Goal: Transaction & Acquisition: Purchase product/service

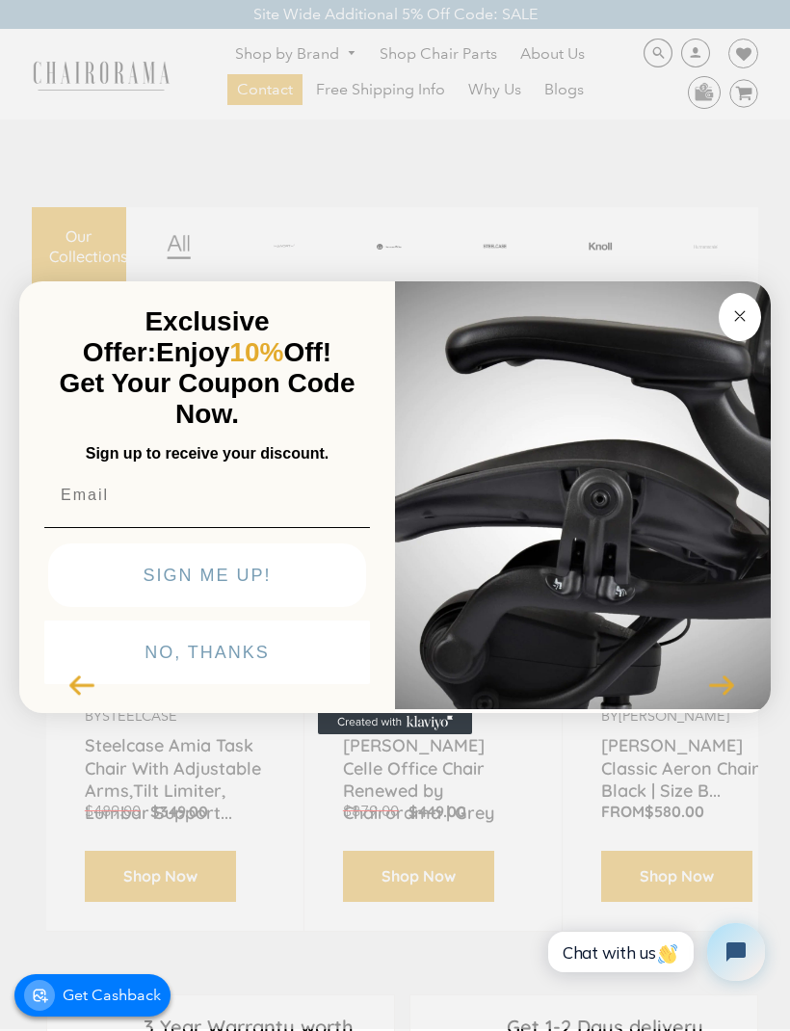
click at [305, 684] on button "NO, THANKS" at bounding box center [207, 653] width 326 height 64
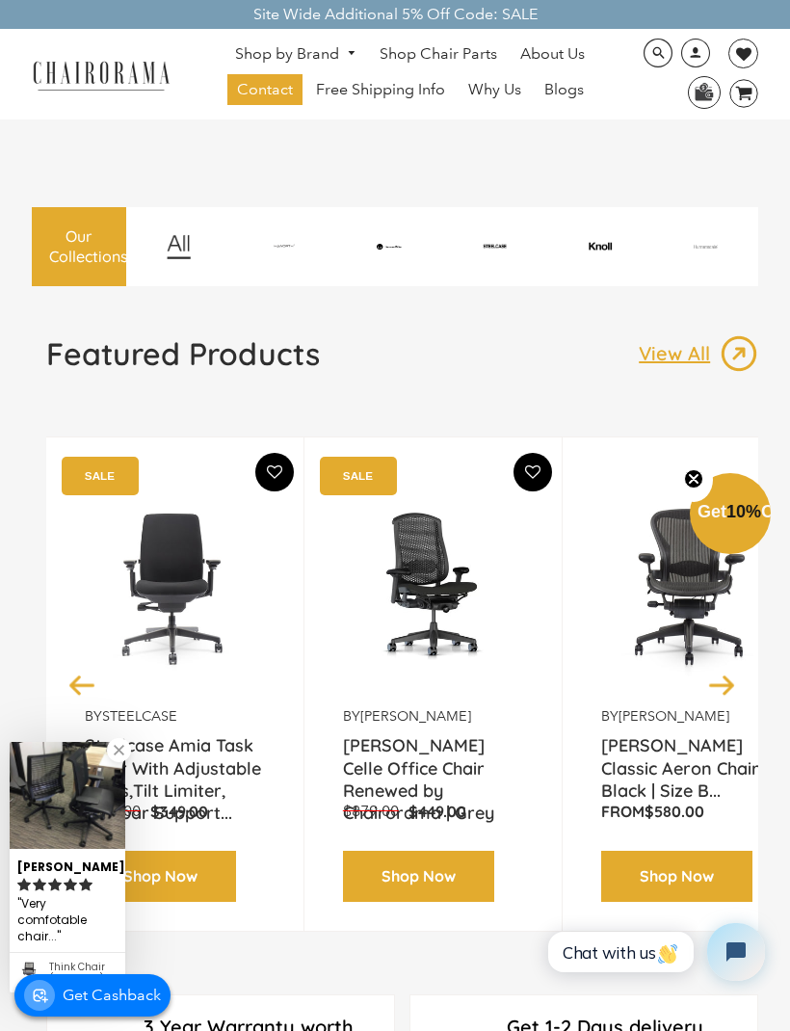
click at [121, 763] on link at bounding box center [119, 750] width 24 height 24
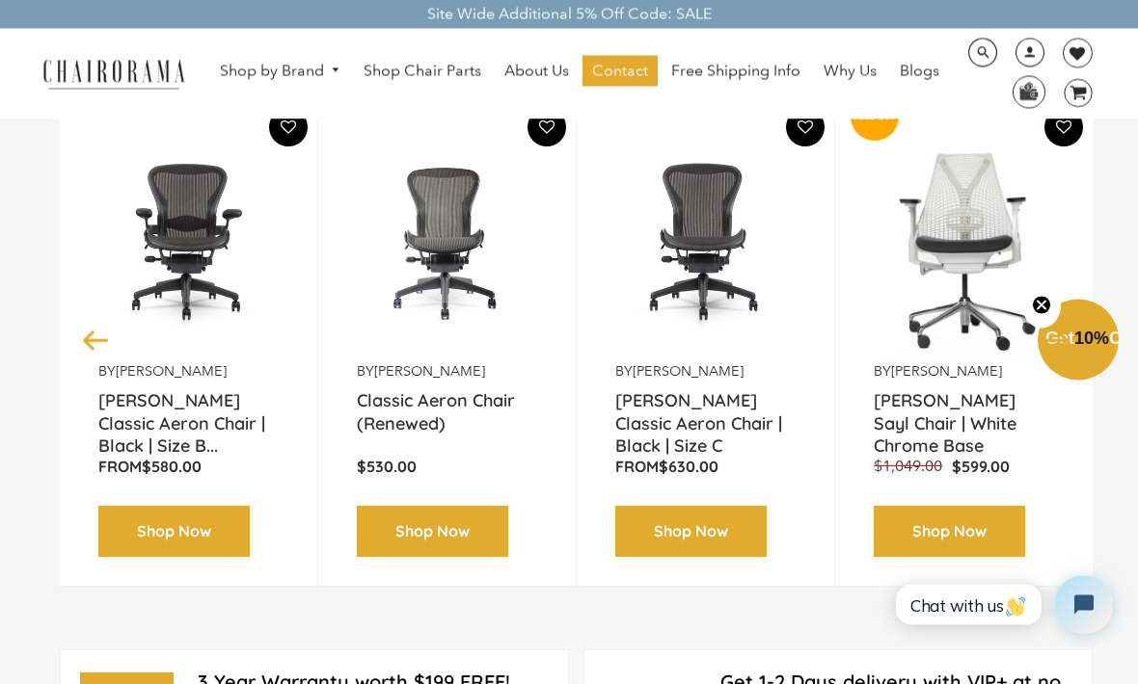
scroll to position [287, 0]
click at [0, 0] on img at bounding box center [0, 0] width 0 height 0
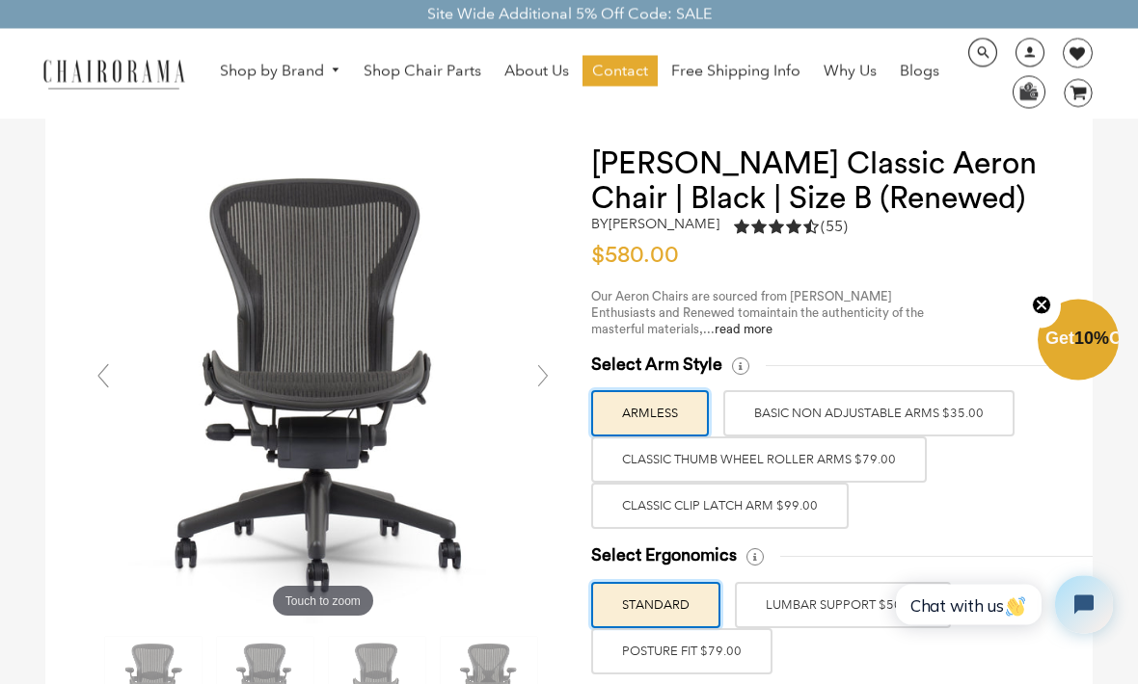
scroll to position [31, 0]
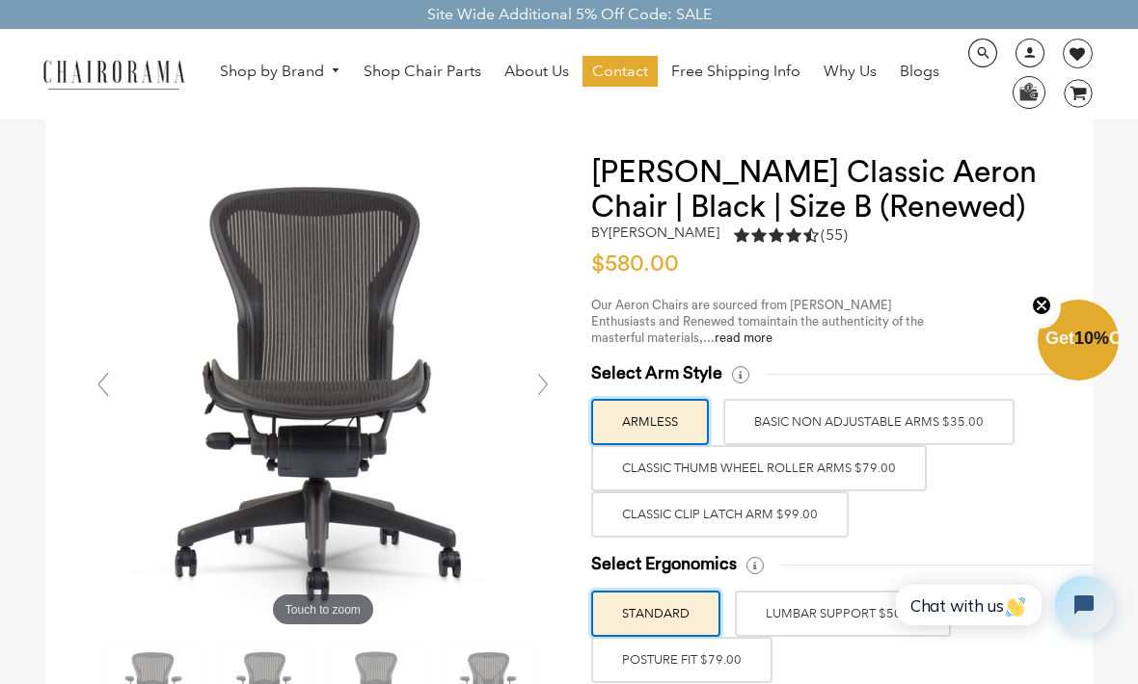
click at [887, 466] on label "Classic Thumb Wheel Roller Arms $79.00" at bounding box center [758, 468] width 335 height 46
click at [0, 0] on input "Classic Thumb Wheel Roller Arms $79.00" at bounding box center [0, 0] width 0 height 0
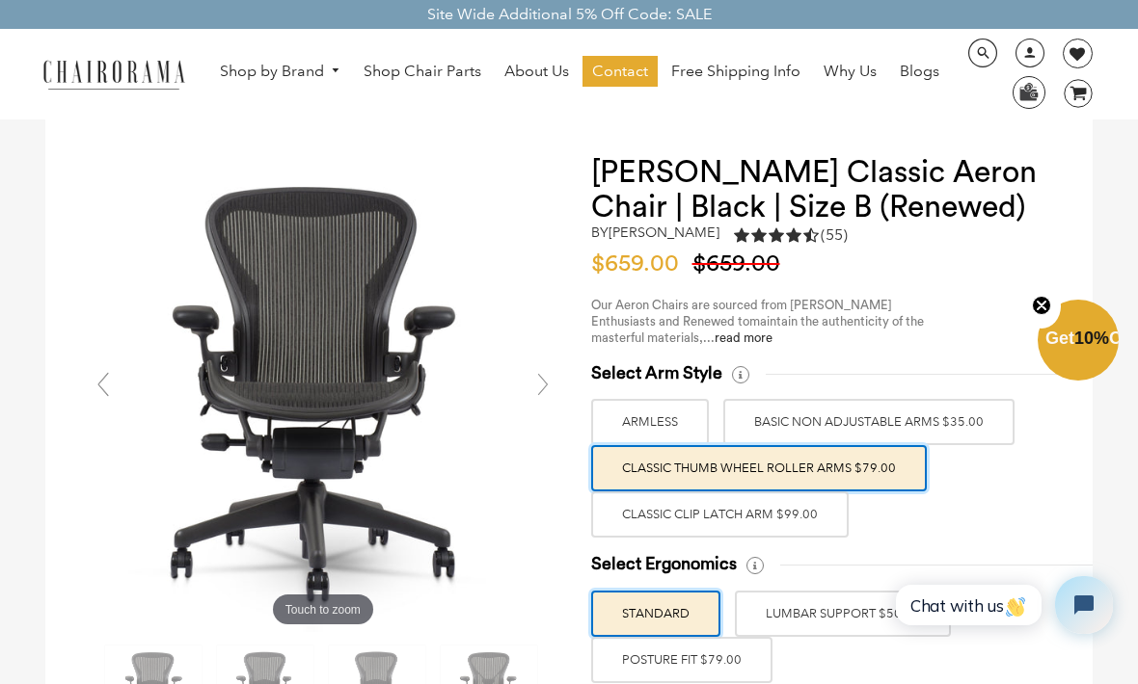
click at [824, 520] on label "Classic Clip Latch Arm $99.00" at bounding box center [719, 515] width 257 height 46
click at [0, 0] on input "Classic Clip Latch Arm $99.00" at bounding box center [0, 0] width 0 height 0
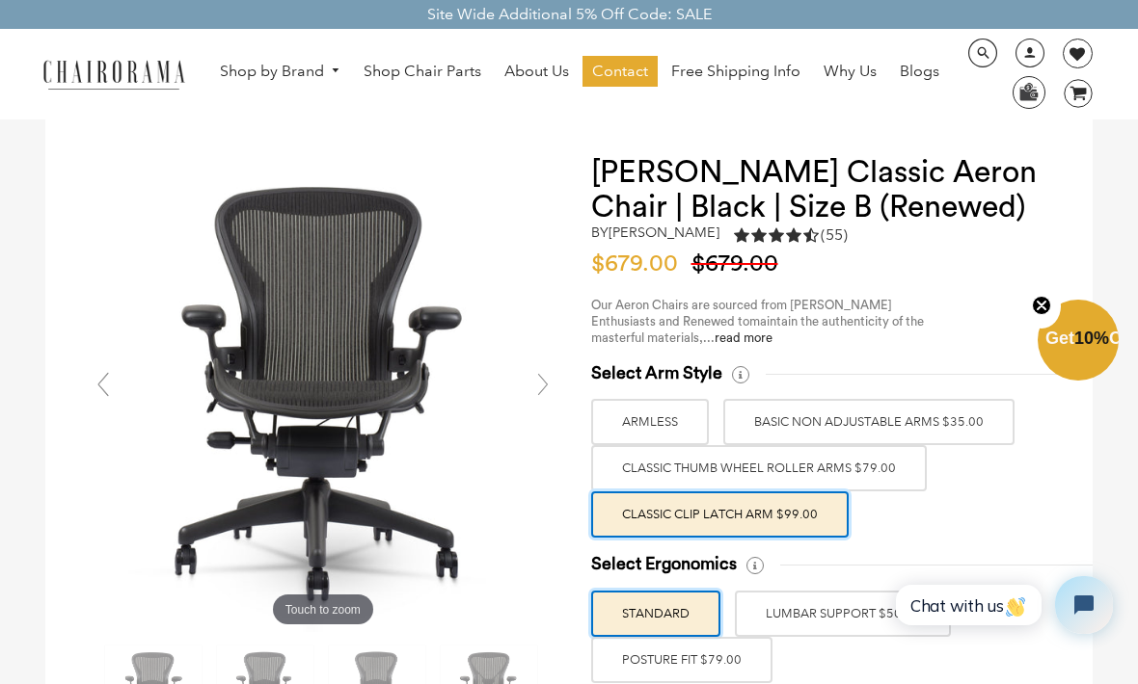
click at [900, 467] on label "Classic Thumb Wheel Roller Arms $79.00" at bounding box center [758, 468] width 335 height 46
click at [0, 0] on input "Classic Thumb Wheel Roller Arms $79.00" at bounding box center [0, 0] width 0 height 0
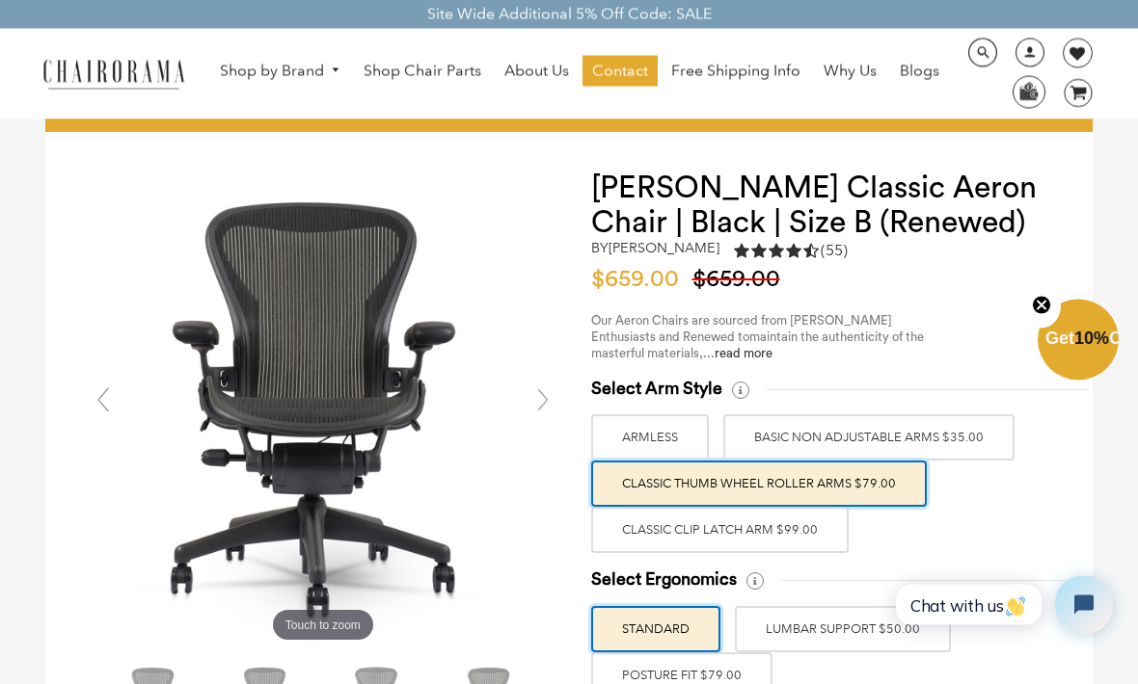
scroll to position [0, 0]
